Goal: Transaction & Acquisition: Purchase product/service

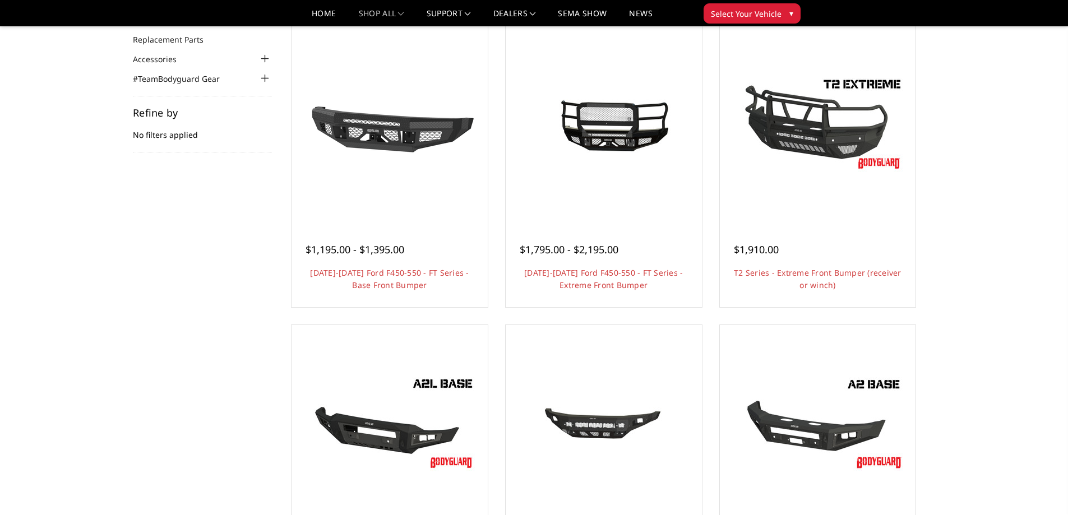
scroll to position [280, 0]
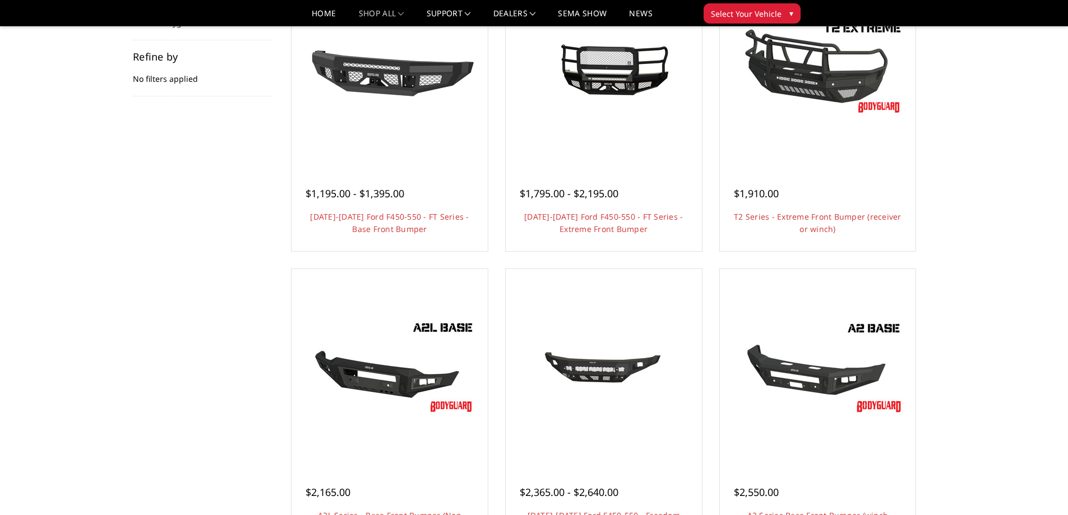
scroll to position [224, 0]
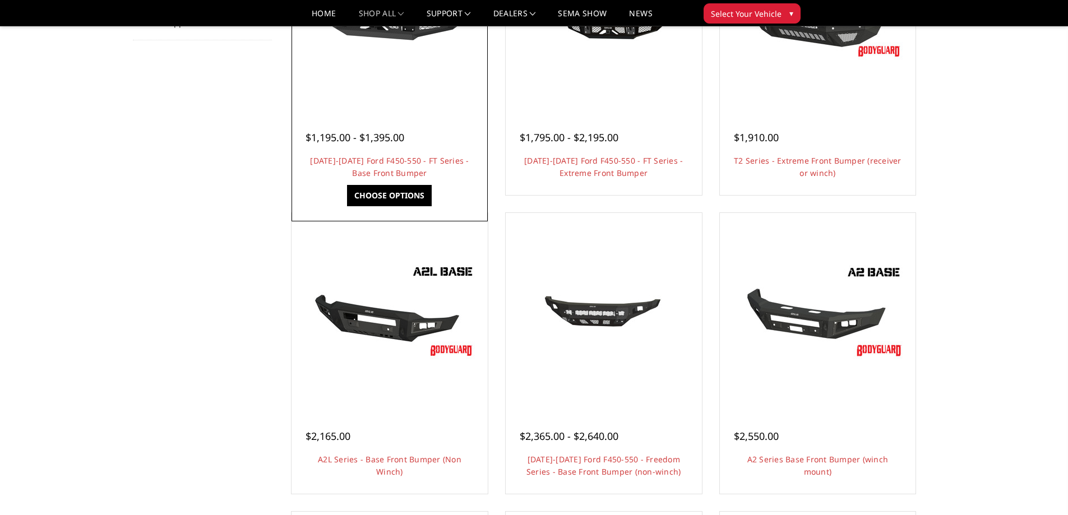
click at [380, 84] on div at bounding box center [389, 11] width 191 height 191
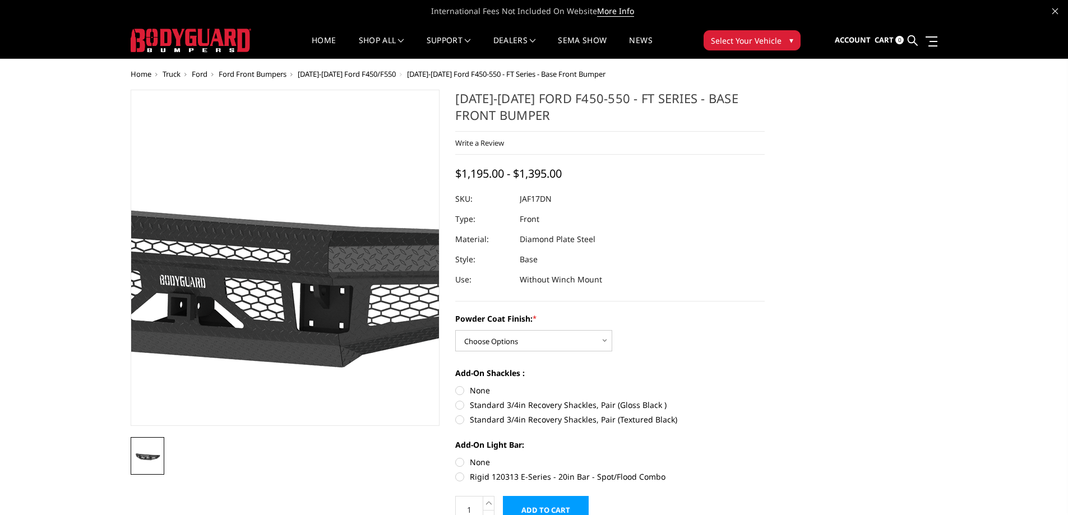
click at [314, 281] on img at bounding box center [249, 254] width 718 height 404
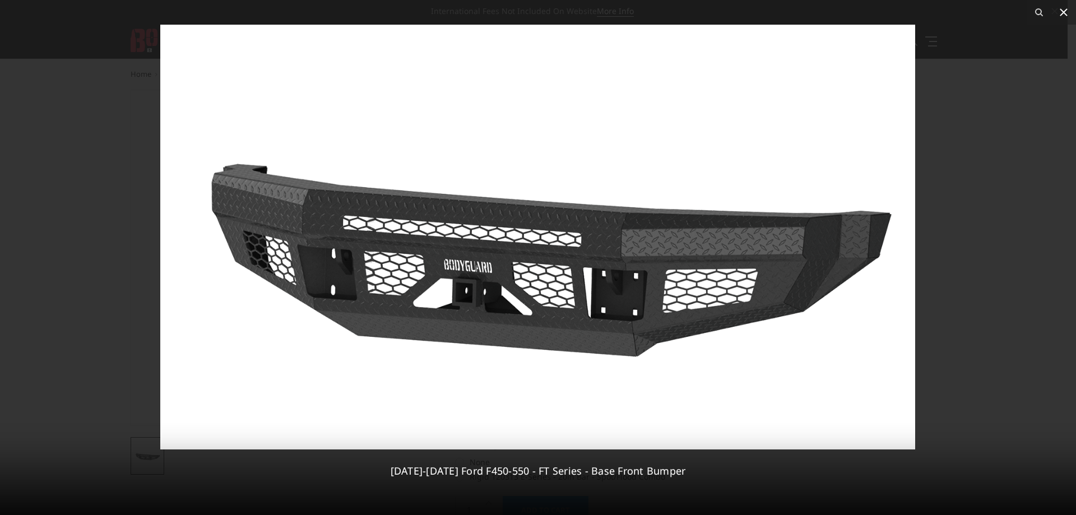
click at [1060, 12] on icon at bounding box center [1063, 12] width 13 height 13
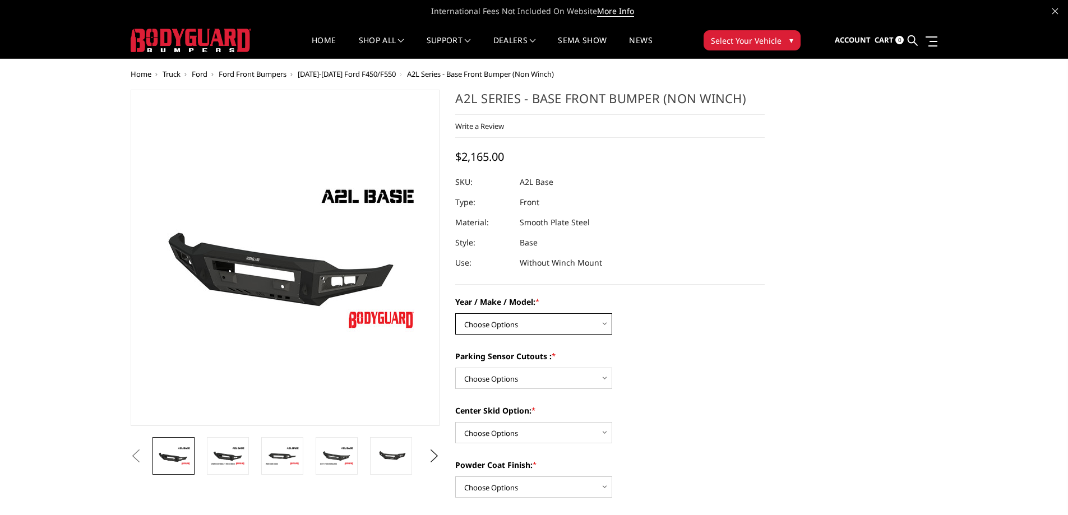
select select "4294"
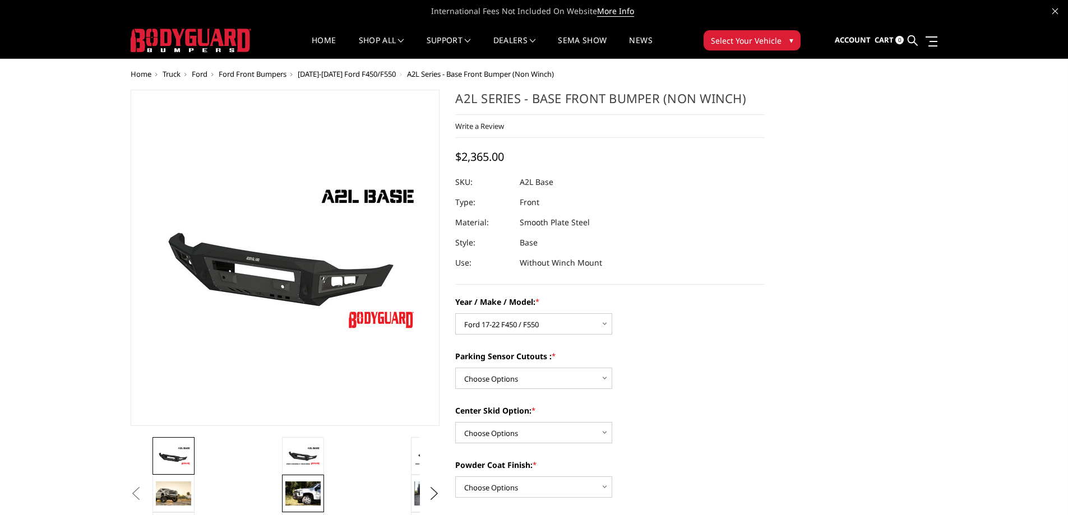
click at [301, 491] on img at bounding box center [302, 494] width 35 height 24
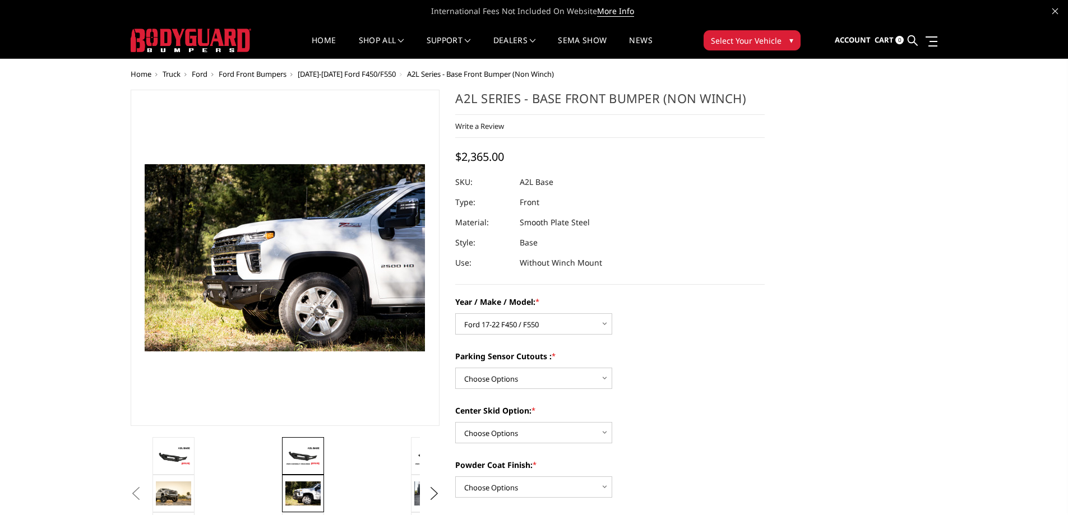
click at [306, 456] on img at bounding box center [302, 456] width 35 height 20
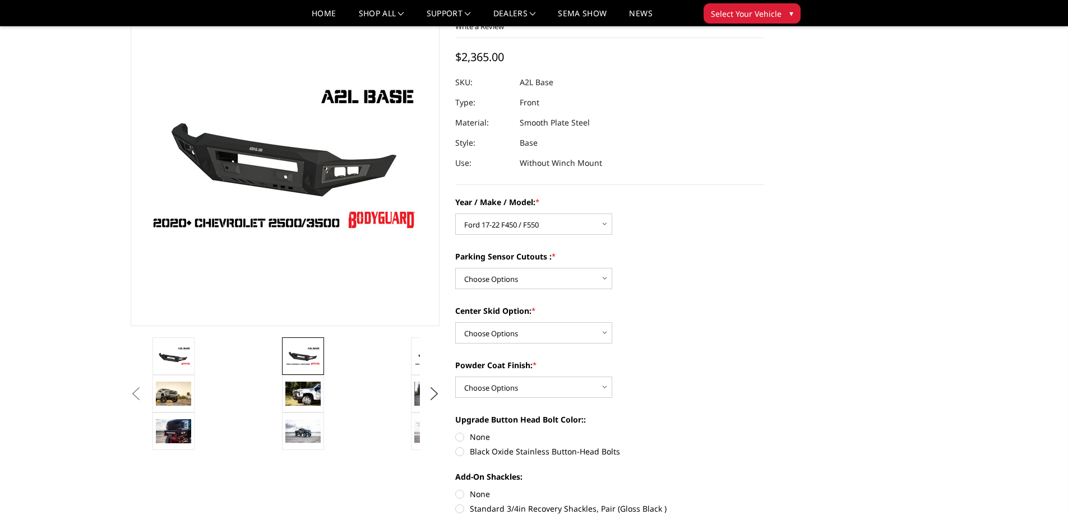
scroll to position [168, 0]
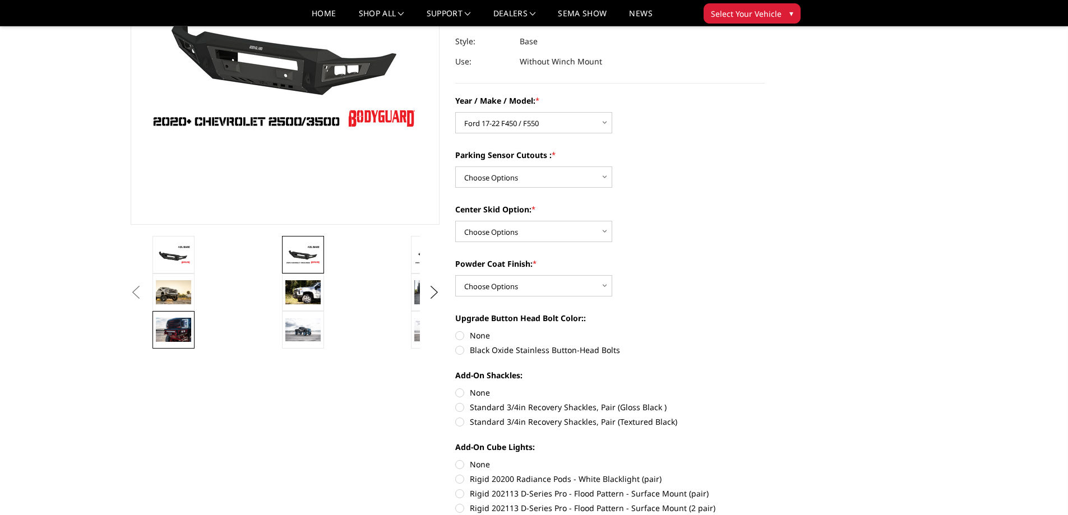
click at [177, 334] on img at bounding box center [173, 330] width 35 height 24
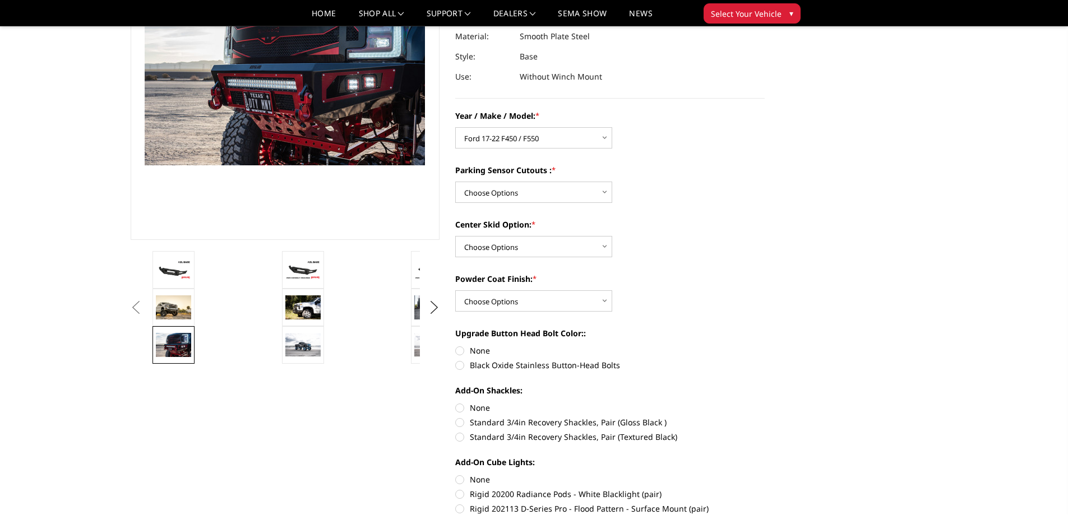
scroll to position [138, 0]
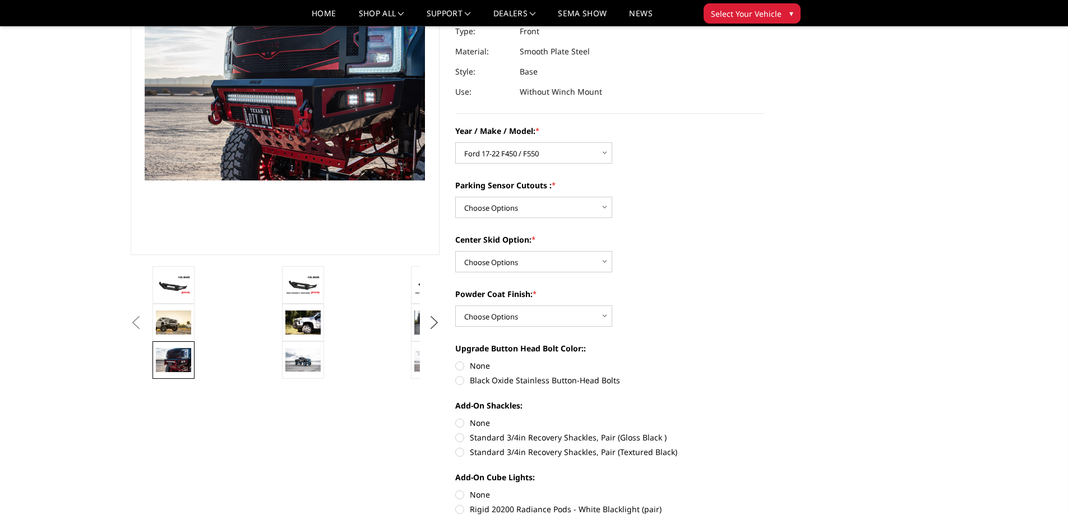
click at [436, 323] on button "Next" at bounding box center [434, 323] width 17 height 17
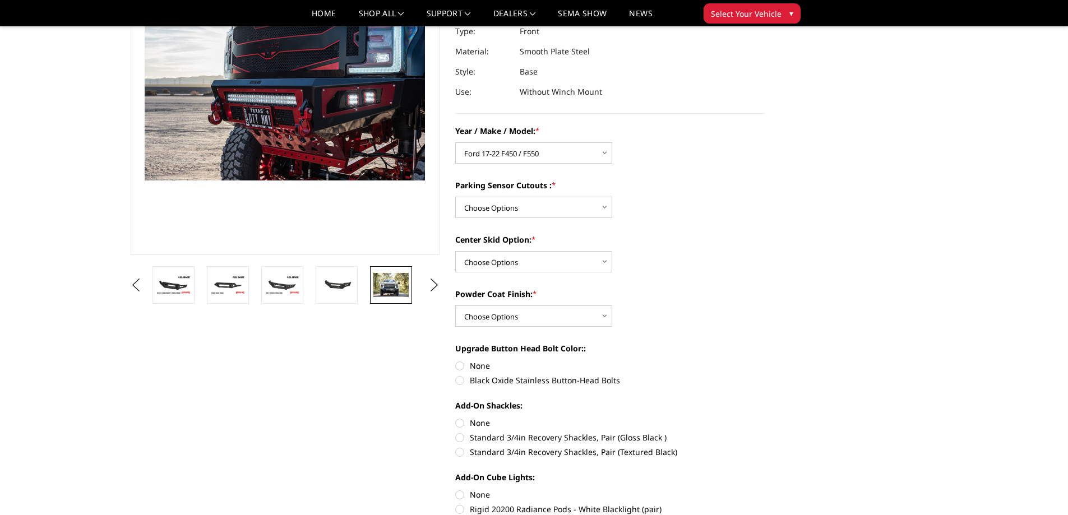
click at [396, 295] on img at bounding box center [390, 285] width 35 height 24
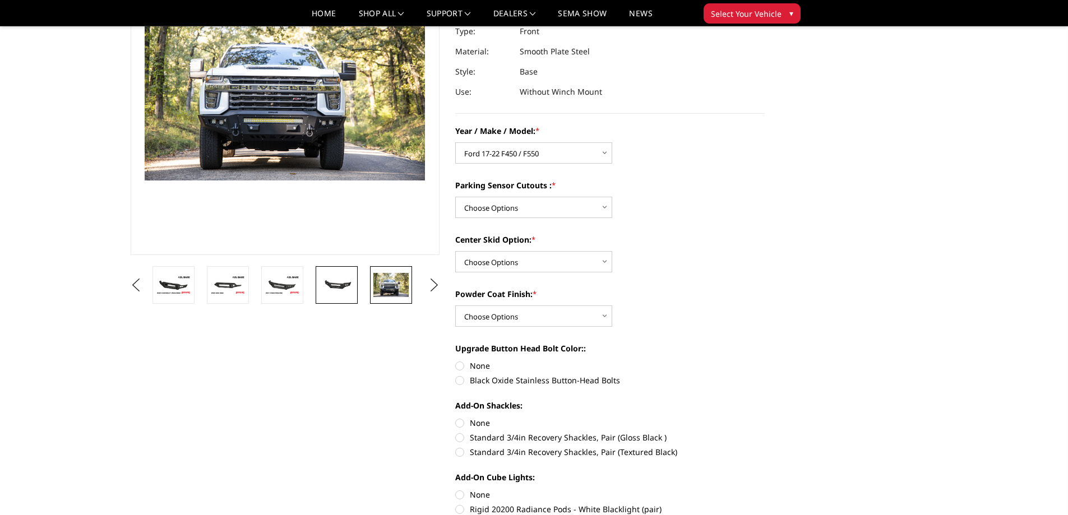
click at [339, 288] on img at bounding box center [336, 285] width 35 height 16
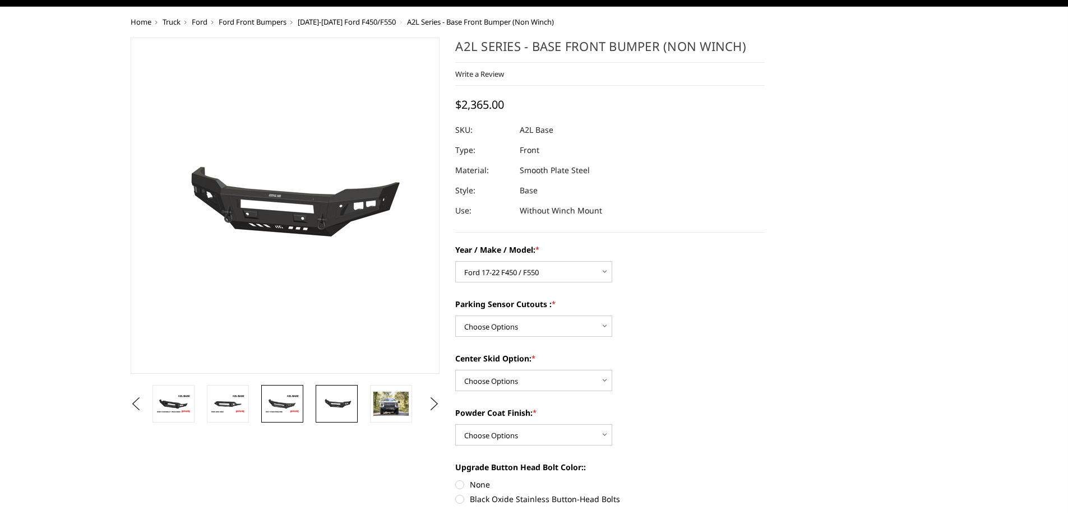
scroll to position [26, 0]
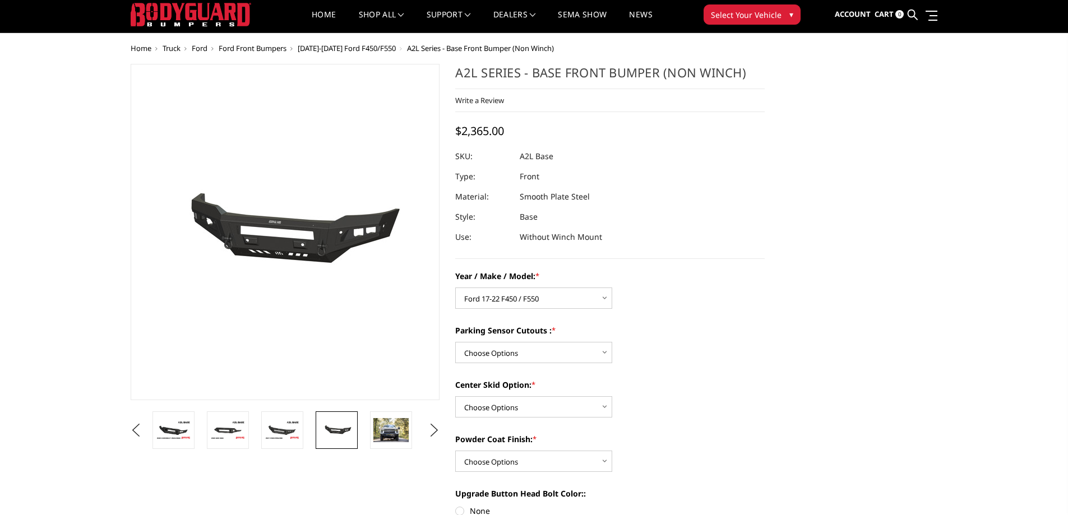
drag, startPoint x: 77, startPoint y: 397, endPoint x: 288, endPoint y: 397, distance: 211.4
click at [131, 397] on img at bounding box center [490, 232] width 718 height 336
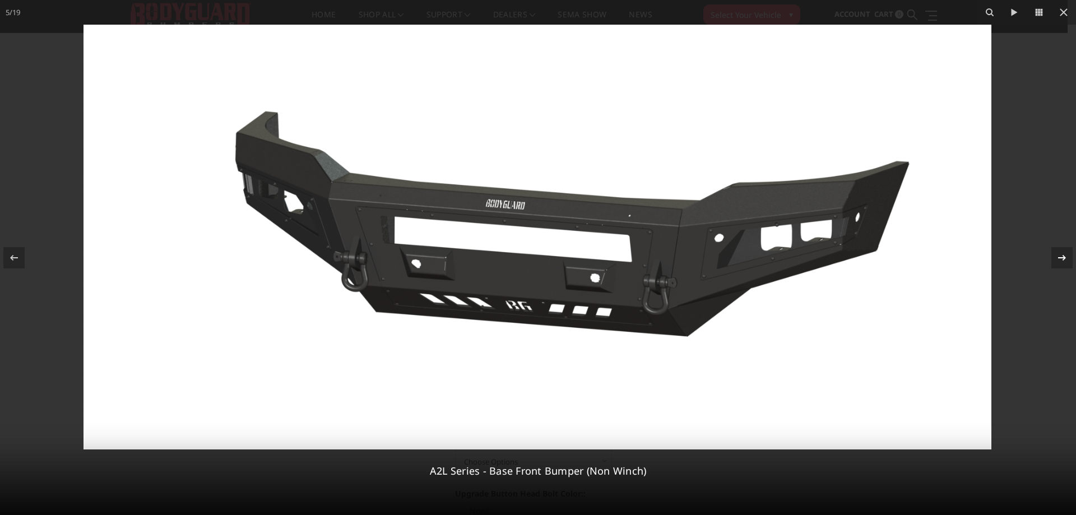
click at [1064, 256] on icon at bounding box center [1063, 258] width 8 height 6
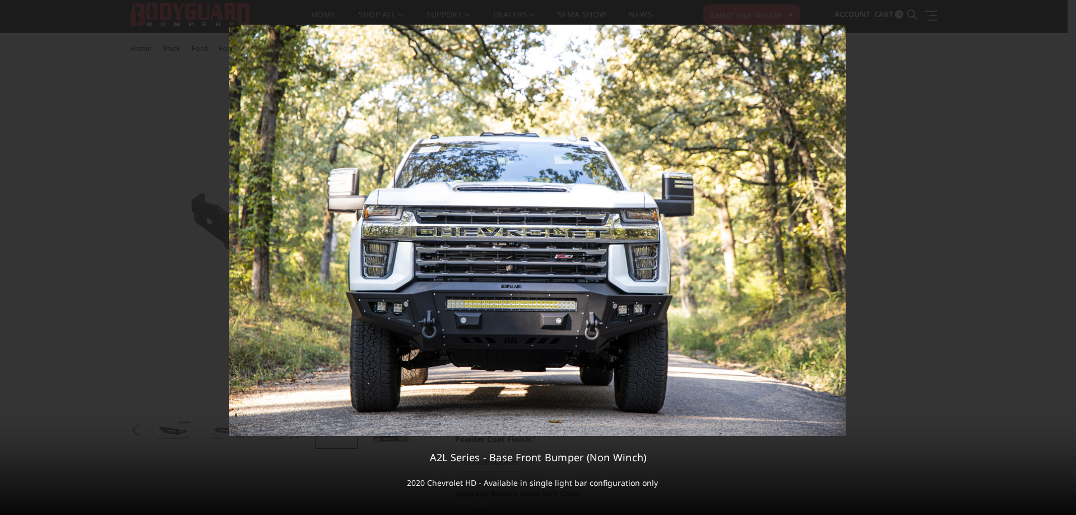
click at [1064, 256] on div "6 / 19 A2L Series - Base Front Bumper (Non Winch) 2020 Chevrolet HD - Available…" at bounding box center [538, 257] width 1076 height 515
click at [1063, 256] on icon at bounding box center [1063, 258] width 8 height 6
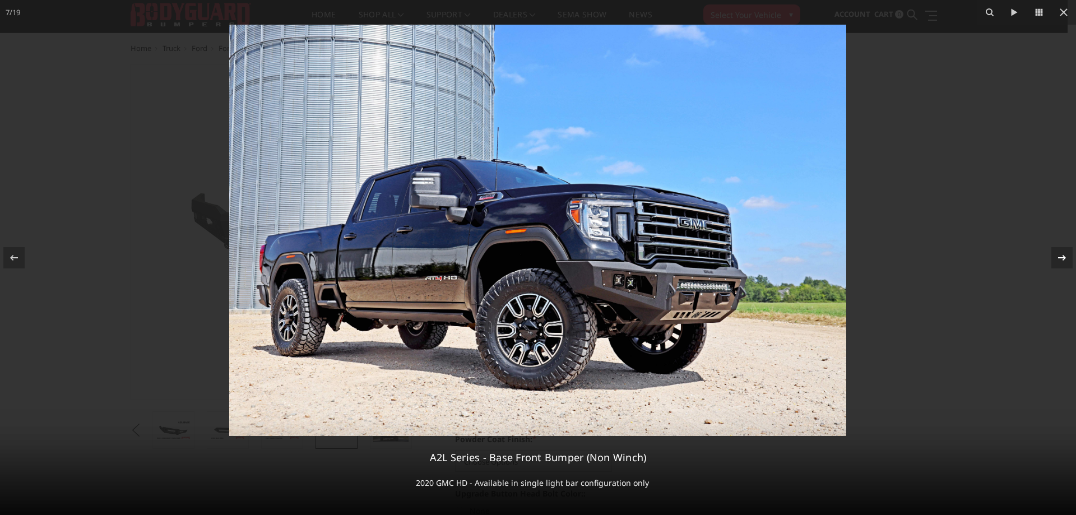
click at [1063, 256] on icon at bounding box center [1063, 258] width 8 height 6
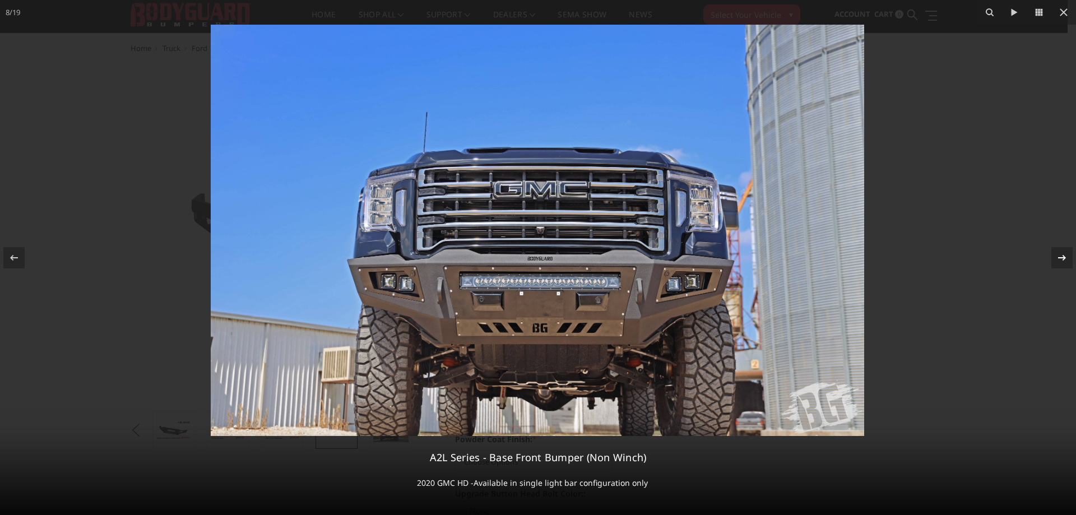
click at [1063, 256] on icon at bounding box center [1063, 258] width 8 height 6
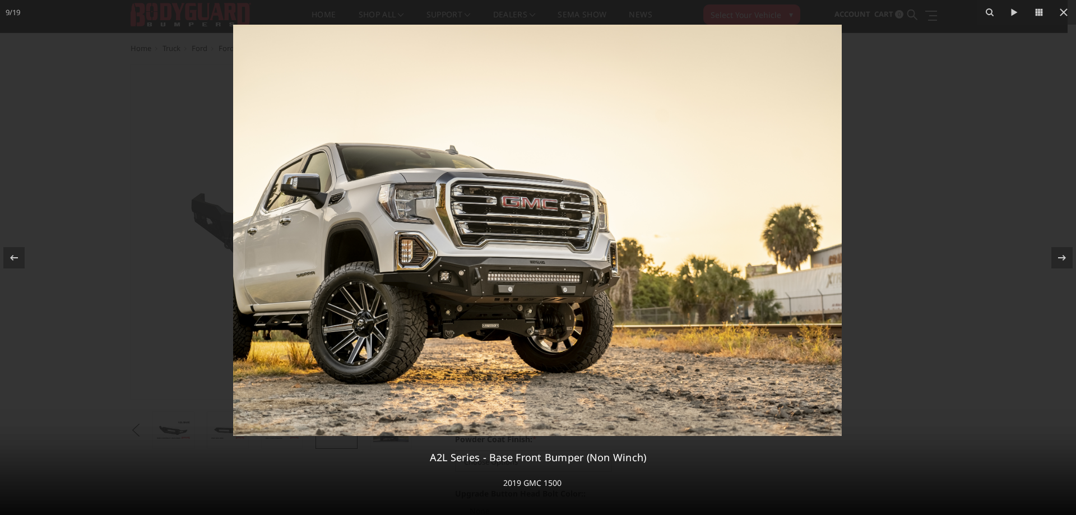
click at [1064, 255] on icon at bounding box center [1062, 257] width 13 height 13
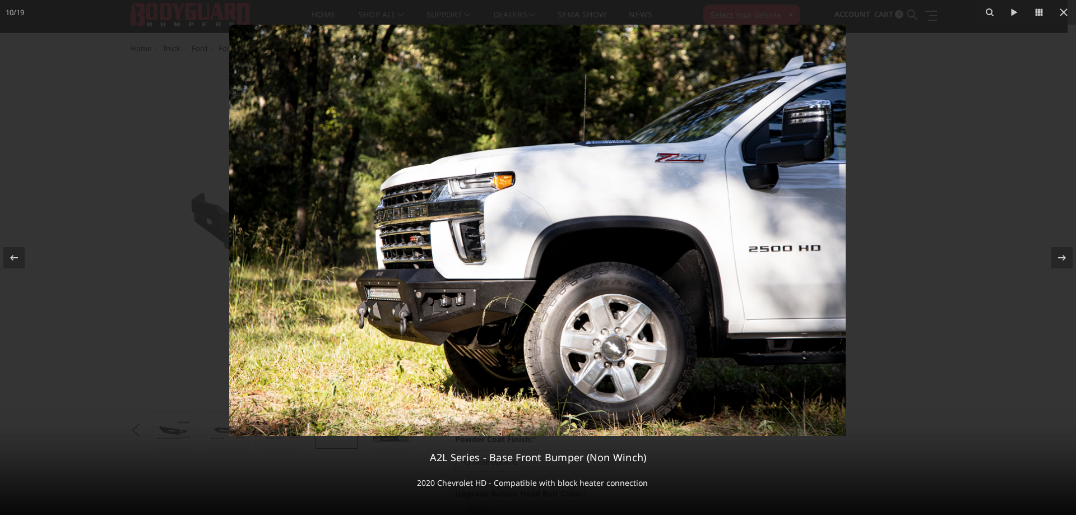
click at [1064, 255] on icon at bounding box center [1062, 257] width 13 height 13
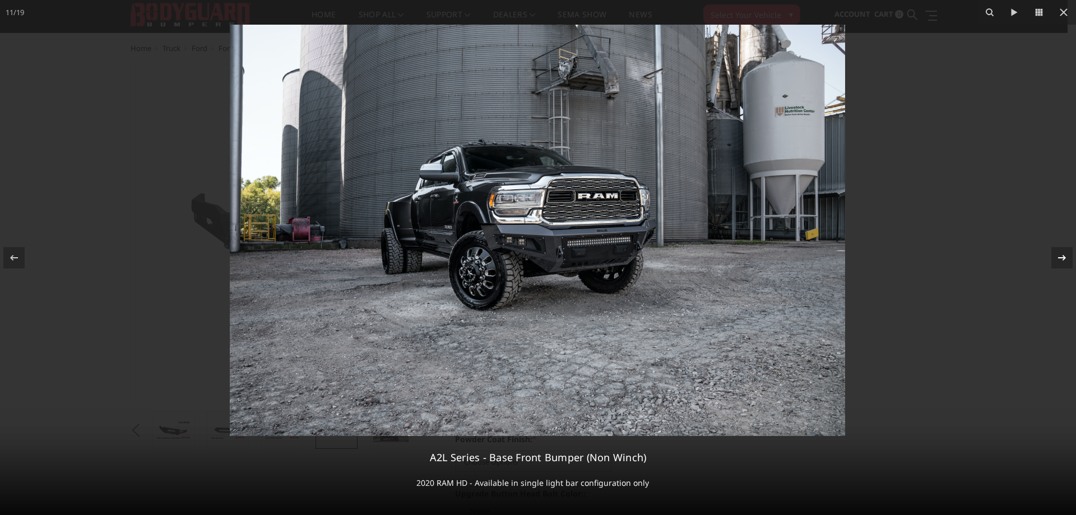
click at [1064, 255] on icon at bounding box center [1062, 257] width 13 height 13
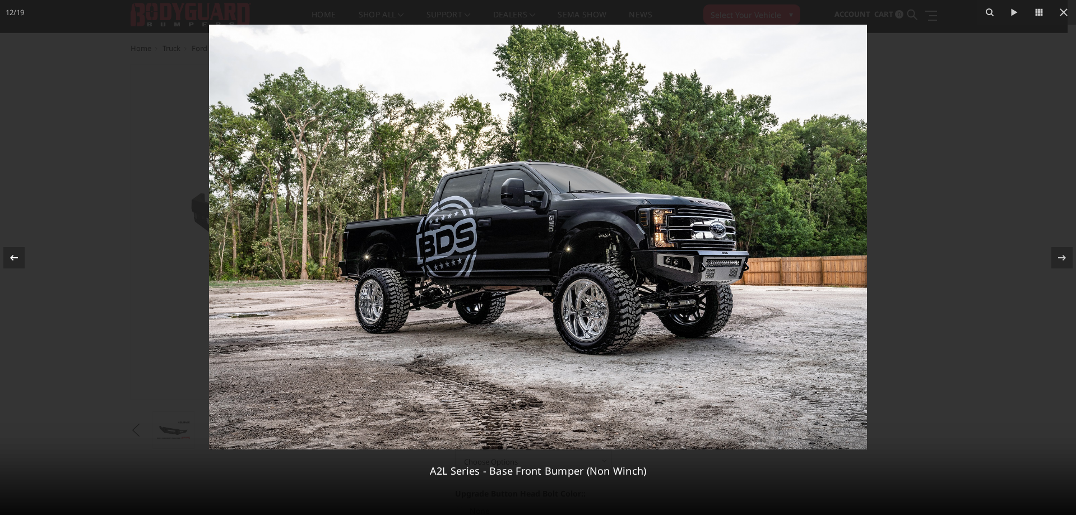
click at [14, 260] on icon at bounding box center [13, 257] width 13 height 13
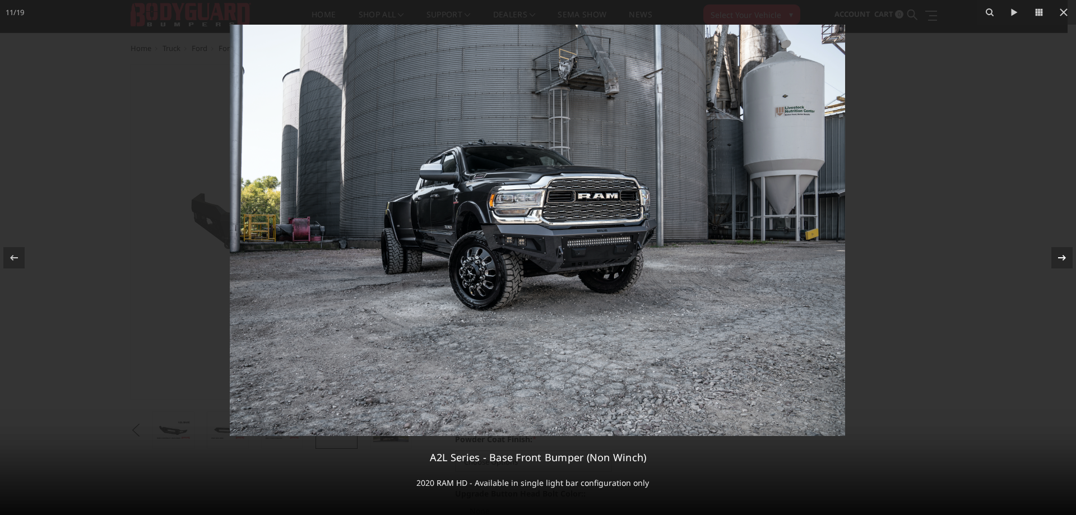
click at [1058, 258] on icon at bounding box center [1062, 257] width 13 height 13
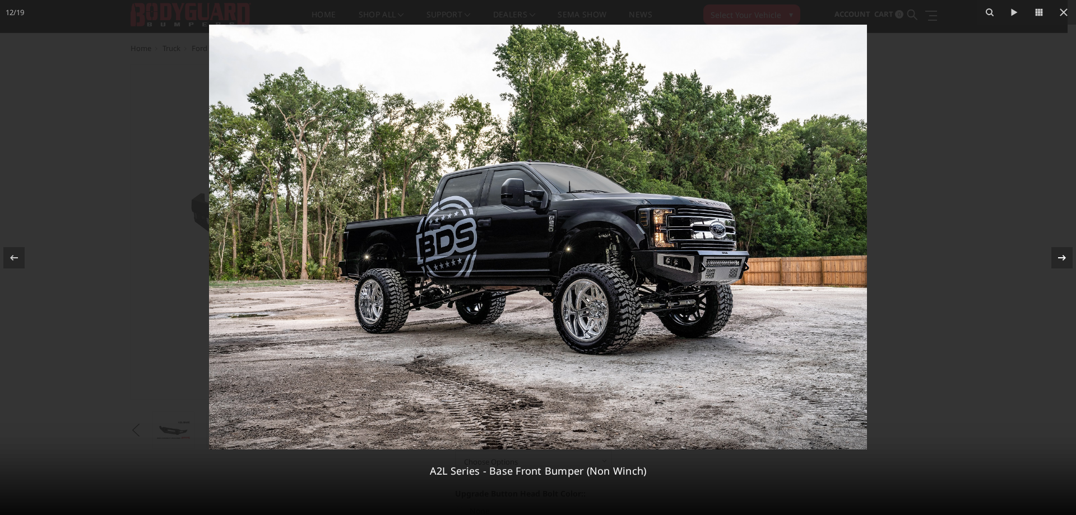
click at [1060, 257] on icon at bounding box center [1063, 258] width 8 height 6
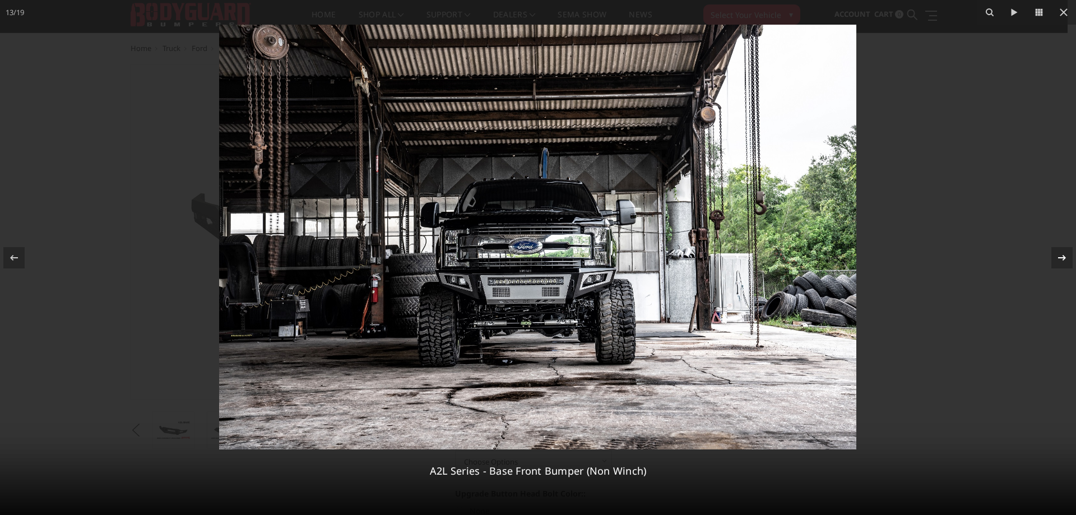
click at [1060, 257] on icon at bounding box center [1063, 258] width 8 height 6
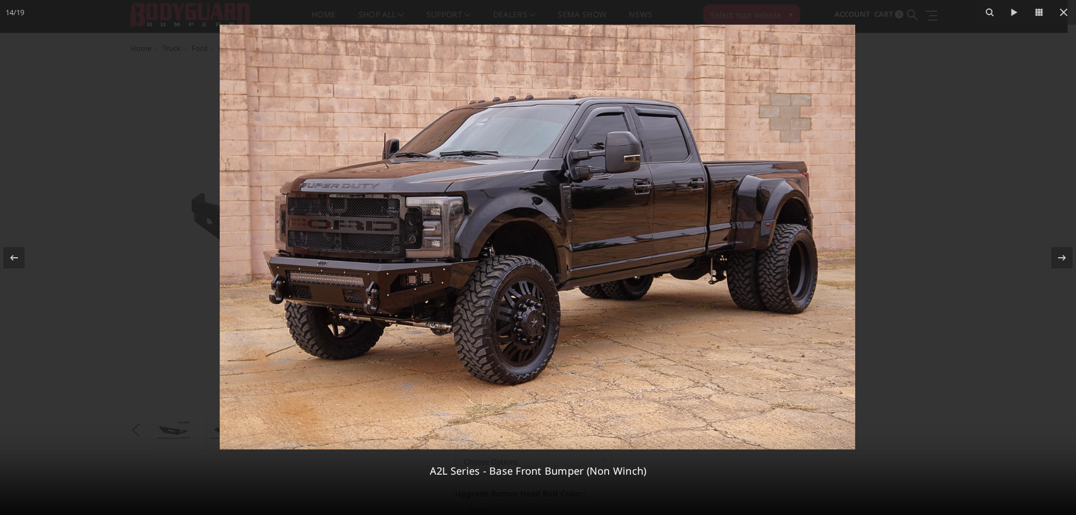
click at [375, 285] on img at bounding box center [538, 237] width 636 height 425
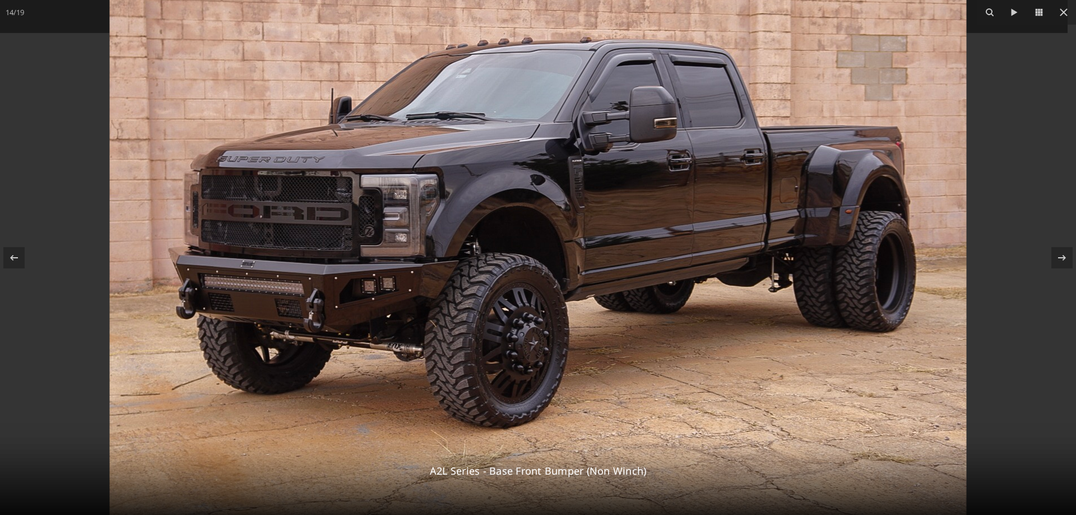
click at [268, 290] on img at bounding box center [538, 228] width 857 height 573
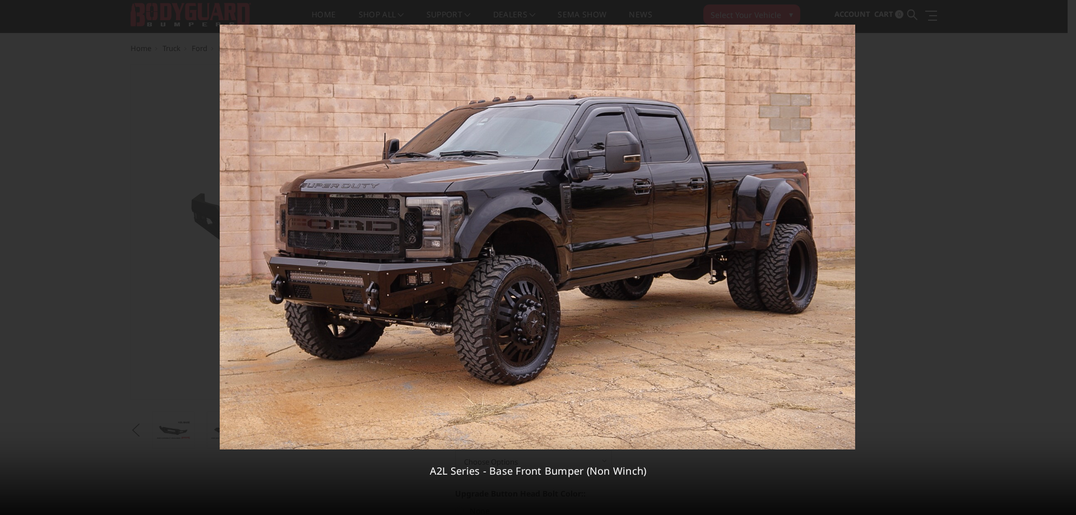
click at [1061, 262] on div "14 / 19 A2L Series - Base Front Bumper (Non Winch)" at bounding box center [538, 257] width 1076 height 515
click at [1064, 262] on icon at bounding box center [1062, 257] width 13 height 13
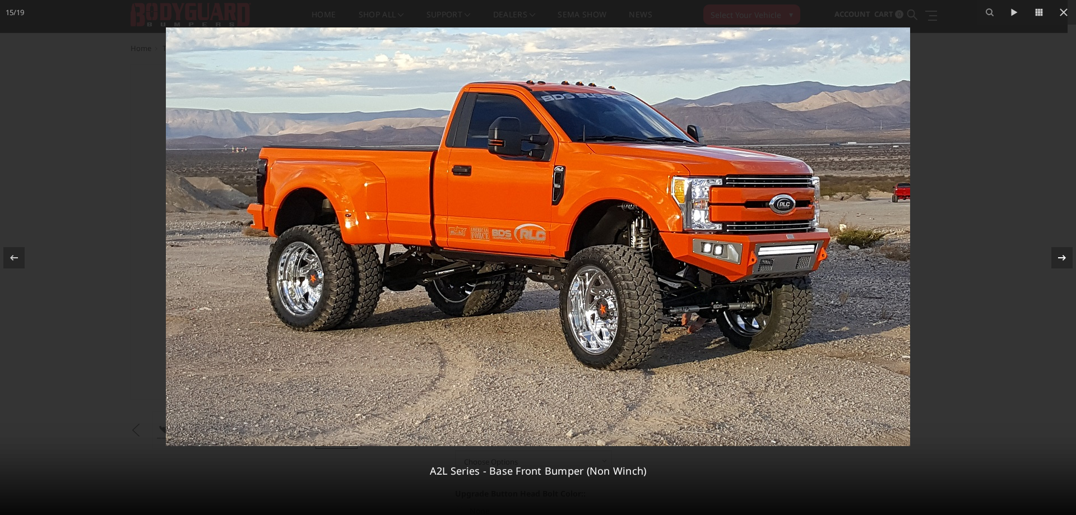
click at [1064, 262] on div "15 / 19 A2L Series - Base Front Bumper (Non Winch)" at bounding box center [538, 257] width 1076 height 515
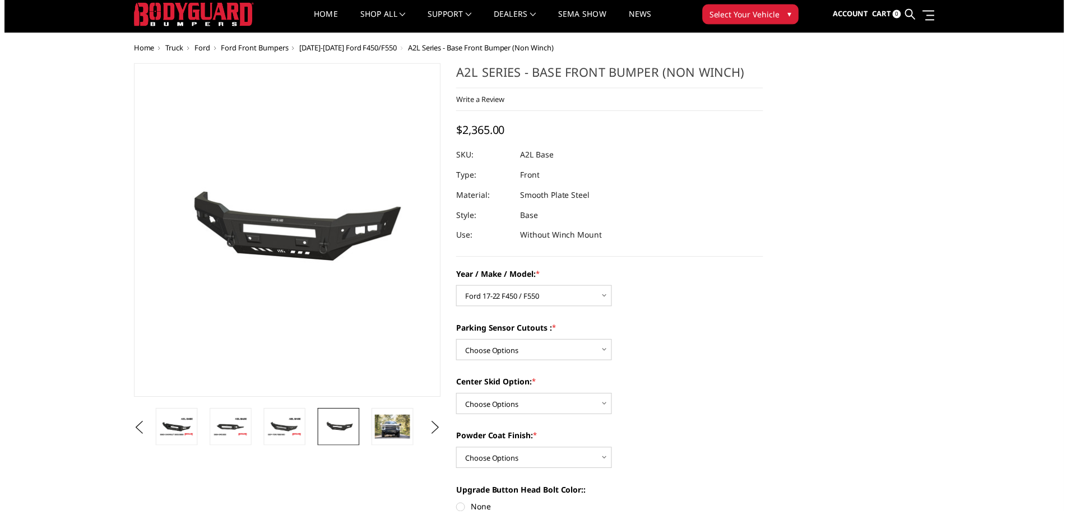
scroll to position [0, 596]
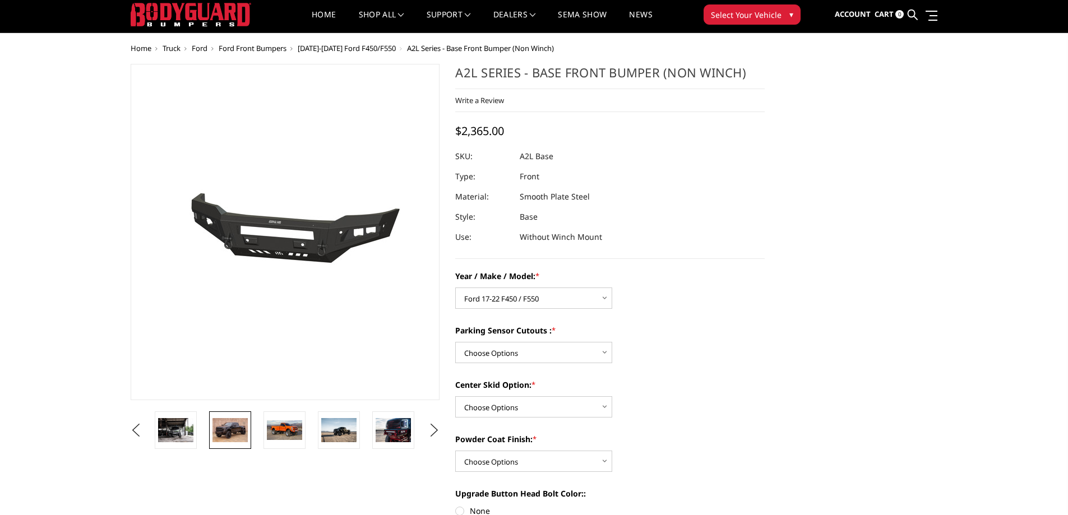
click at [237, 435] on img at bounding box center [229, 430] width 35 height 24
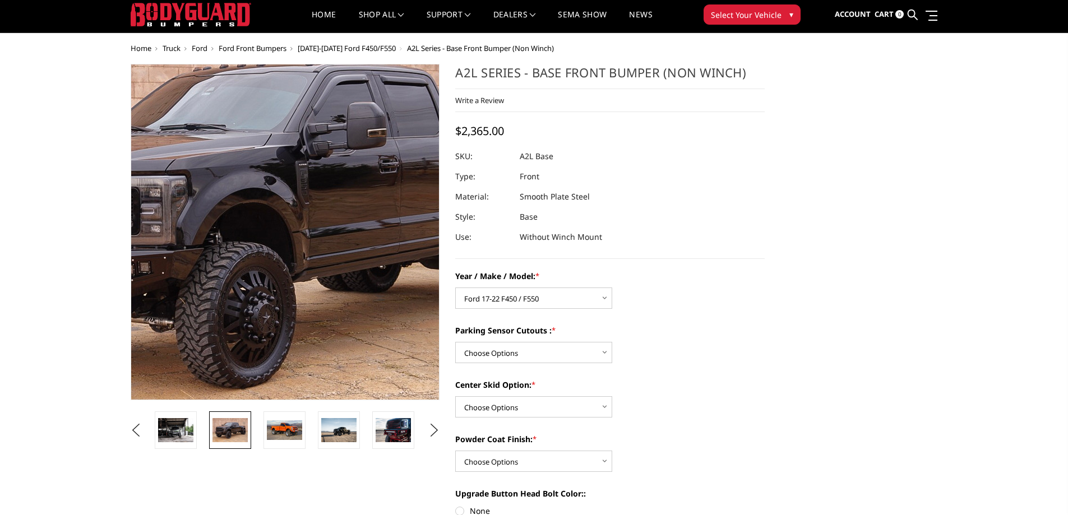
click at [298, 255] on img at bounding box center [270, 221] width 718 height 480
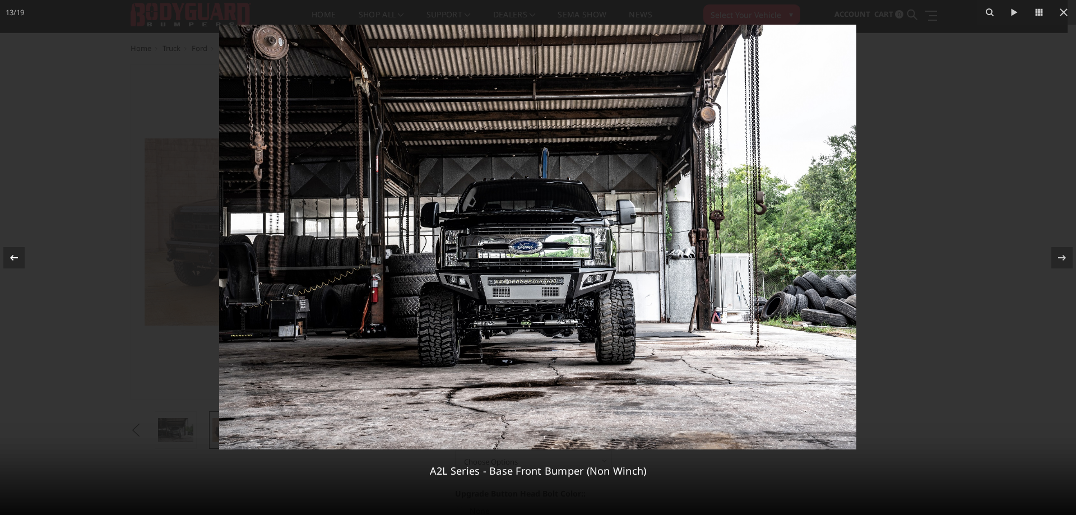
click at [9, 260] on icon at bounding box center [13, 257] width 13 height 13
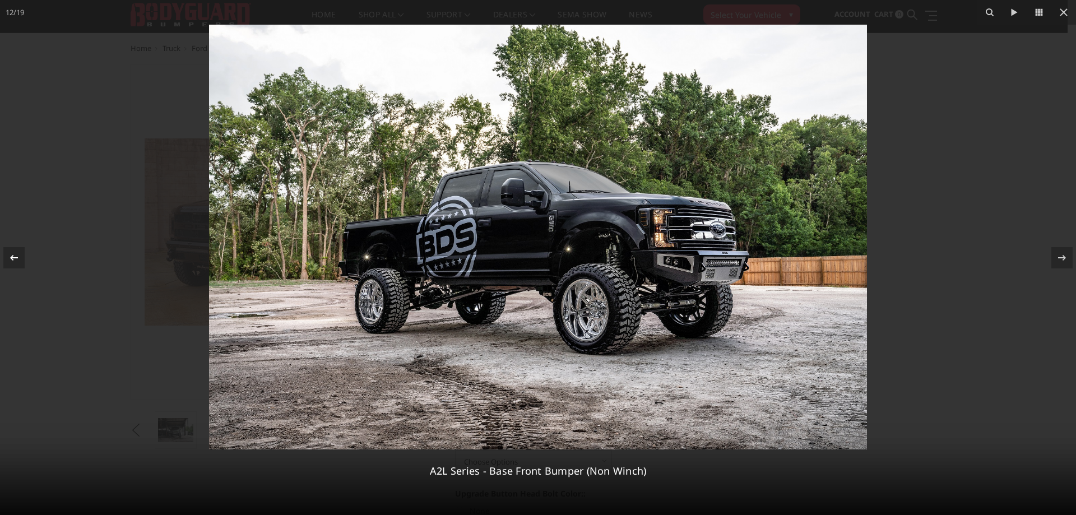
click at [9, 260] on icon at bounding box center [13, 257] width 13 height 13
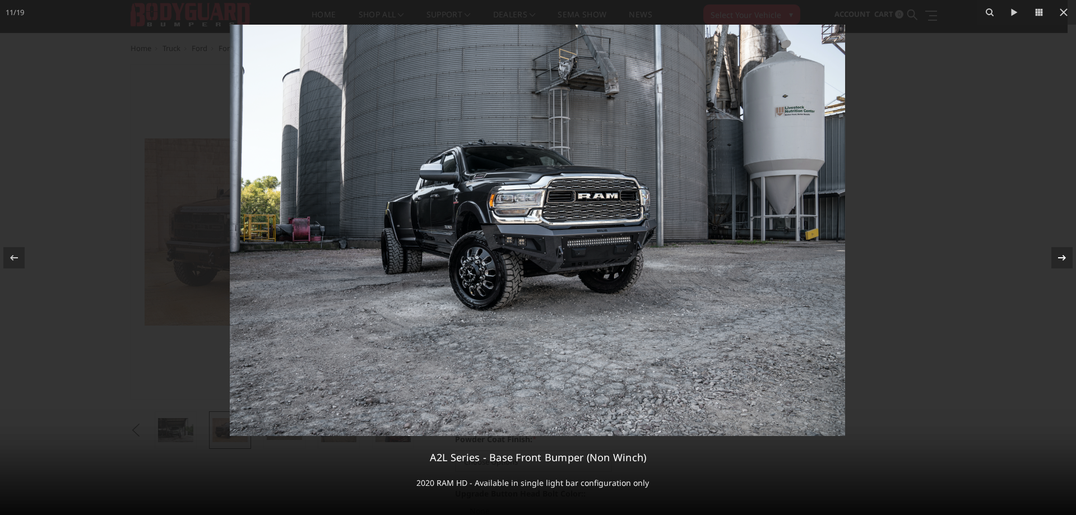
click at [1058, 259] on icon at bounding box center [1062, 257] width 13 height 13
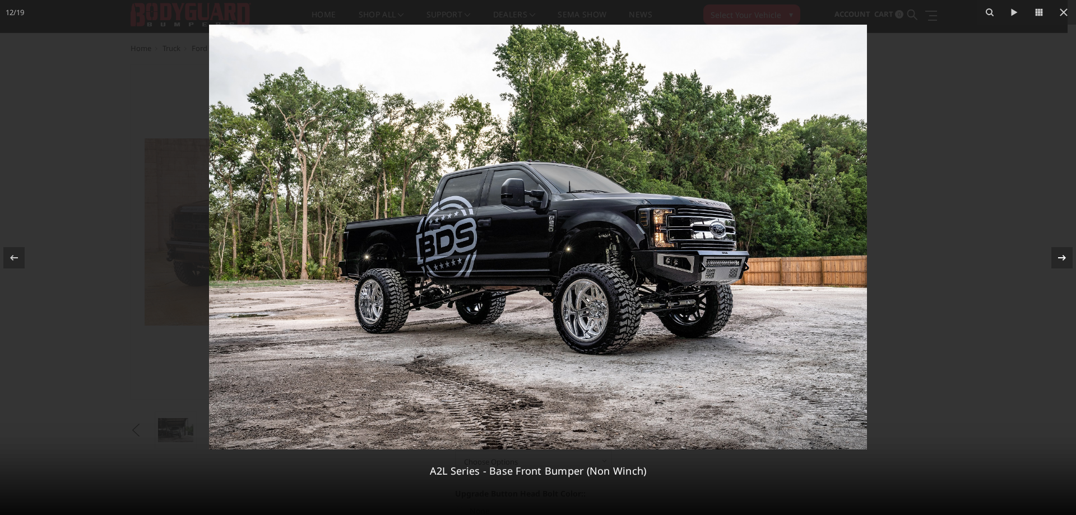
click at [1058, 259] on icon at bounding box center [1062, 257] width 13 height 13
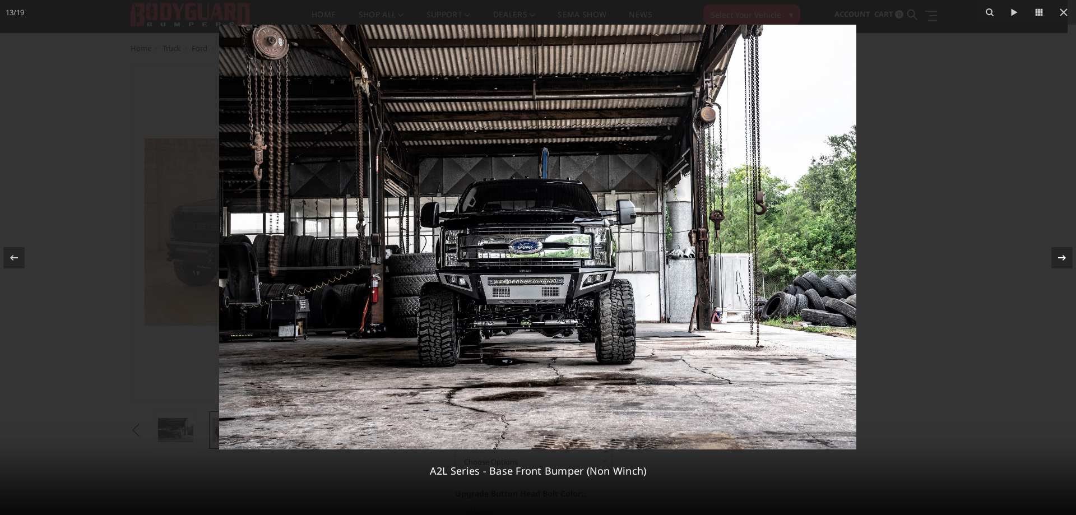
click at [1058, 259] on icon at bounding box center [1062, 257] width 13 height 13
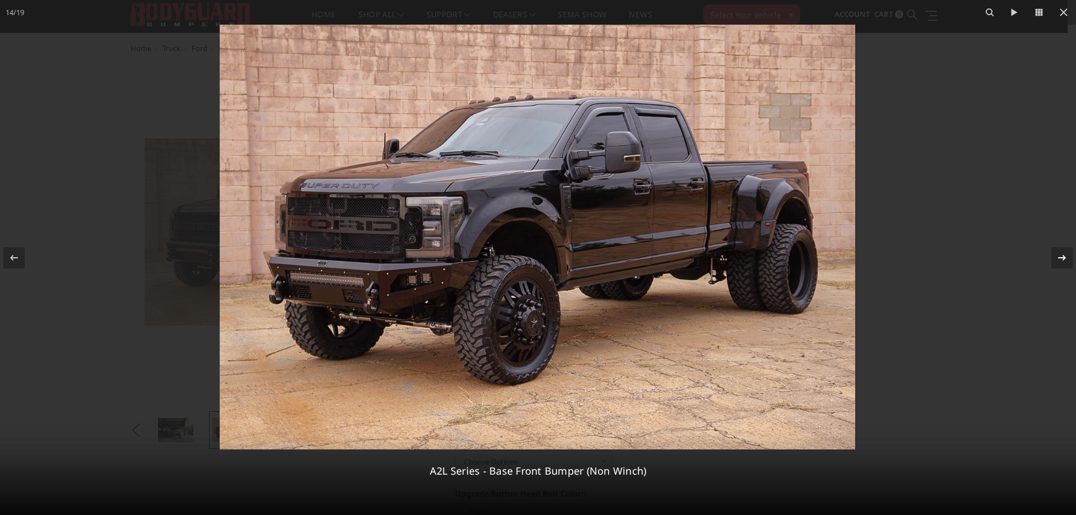
click at [1058, 259] on icon at bounding box center [1062, 257] width 13 height 13
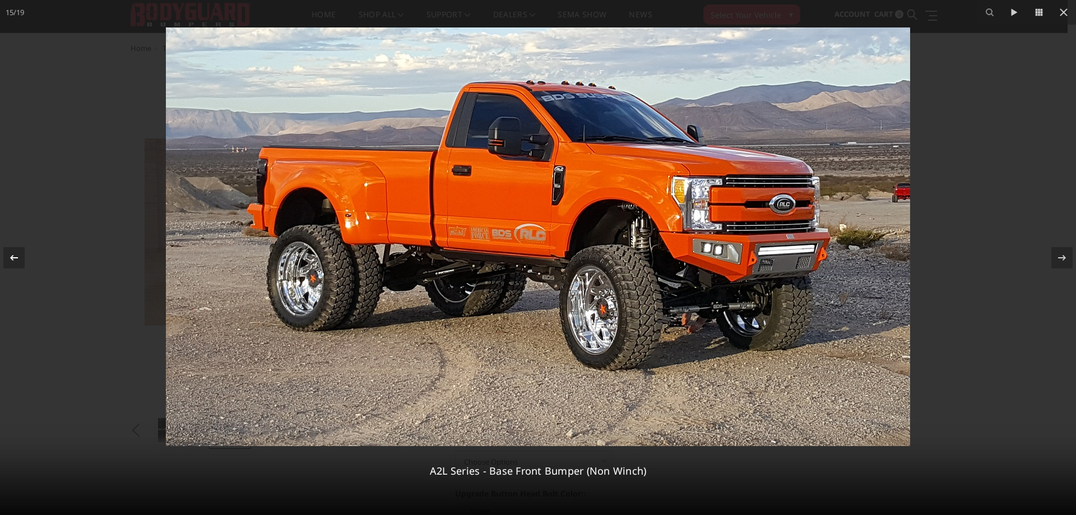
click at [15, 262] on icon at bounding box center [13, 257] width 13 height 13
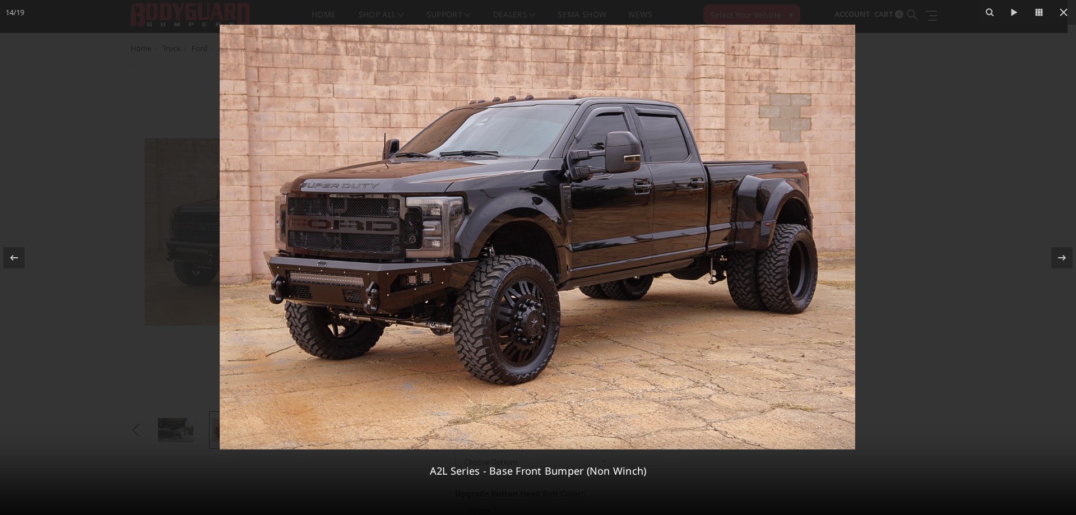
scroll to position [2277, 0]
